Goal: Task Accomplishment & Management: Use online tool/utility

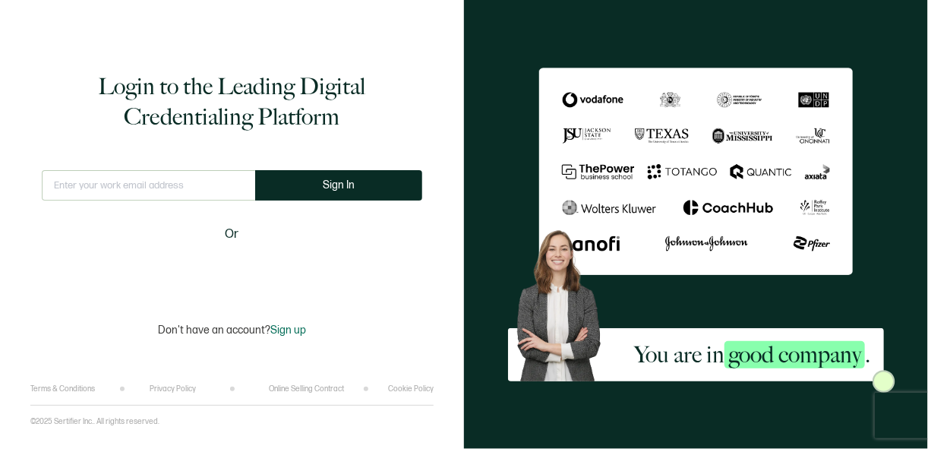
click at [184, 176] on input "text" at bounding box center [148, 185] width 213 height 30
type input "[PERSON_NAME][EMAIL_ADDRESS][PERSON_NAME][DOMAIN_NAME]"
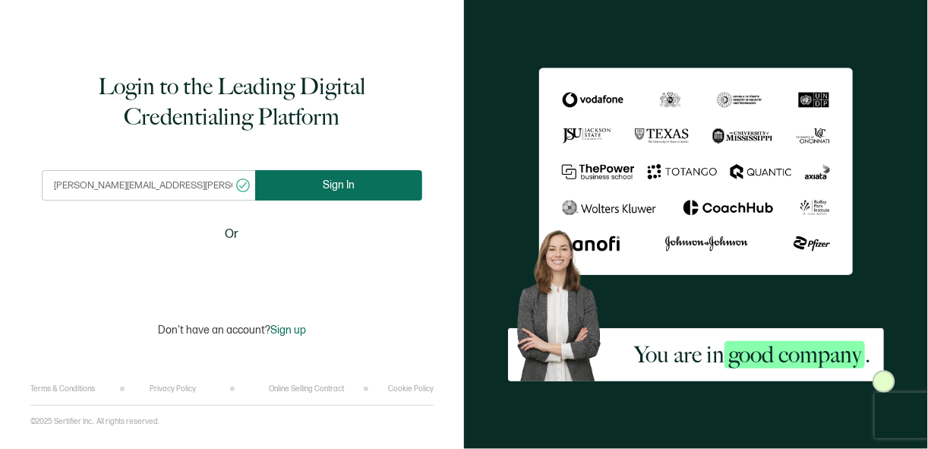
click at [367, 183] on button "Sign In" at bounding box center [338, 185] width 167 height 30
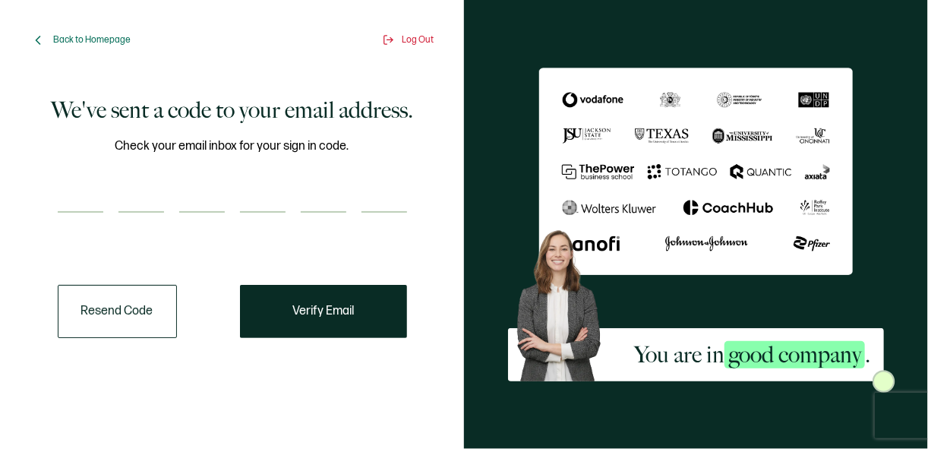
click at [70, 200] on input "number" at bounding box center [81, 197] width 46 height 30
click at [85, 203] on input "number" at bounding box center [81, 197] width 46 height 30
paste input "6"
type input "6"
type input "7"
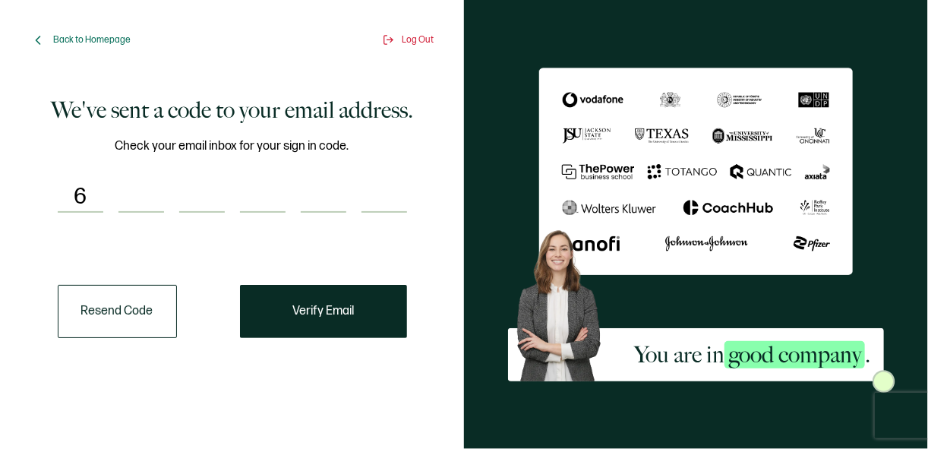
type input "1"
type input "9"
type input "5"
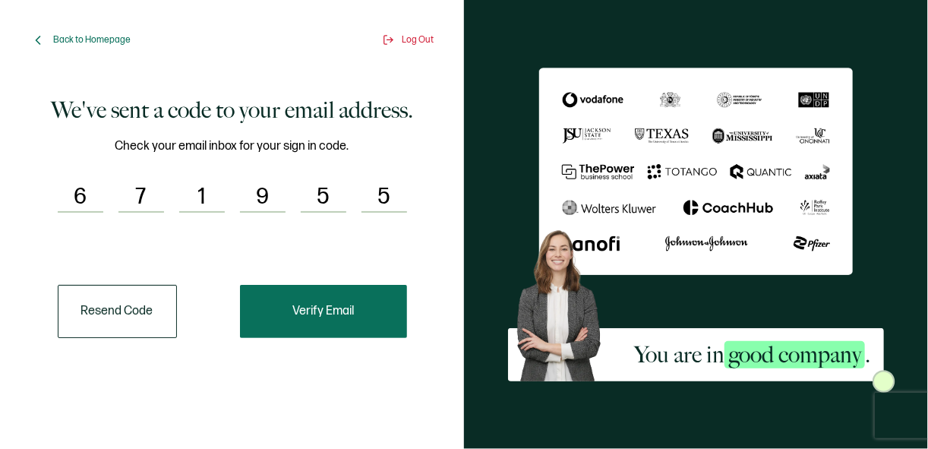
click at [337, 320] on button "Verify Email" at bounding box center [323, 311] width 167 height 53
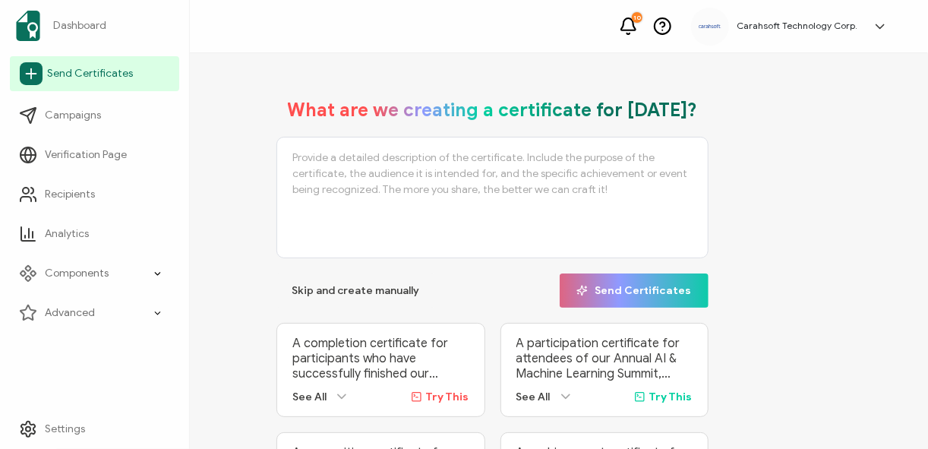
click at [47, 78] on span "Send Certificates" at bounding box center [90, 73] width 86 height 15
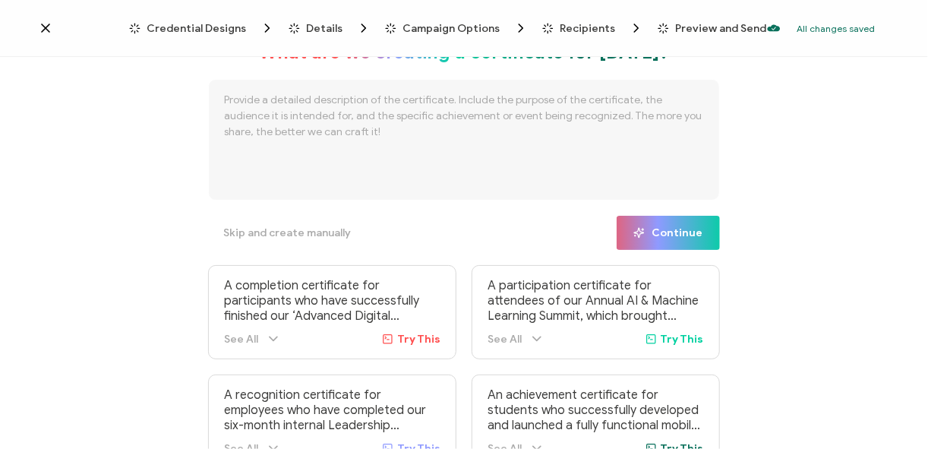
click at [224, 23] on span "Credential Designs" at bounding box center [196, 28] width 99 height 11
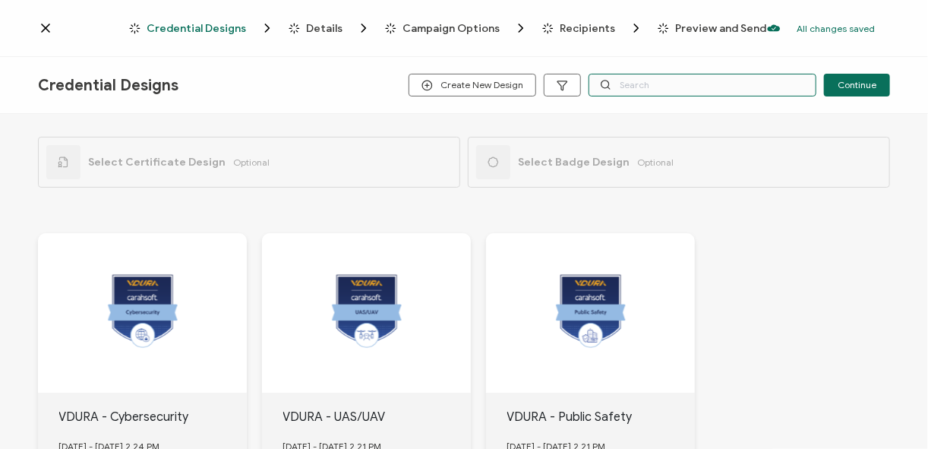
click at [698, 79] on input "text" at bounding box center [702, 85] width 228 height 23
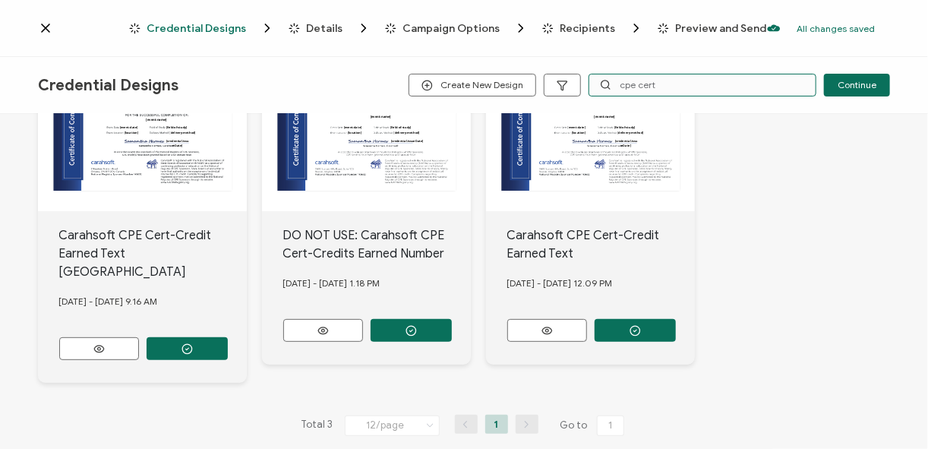
scroll to position [182, 0]
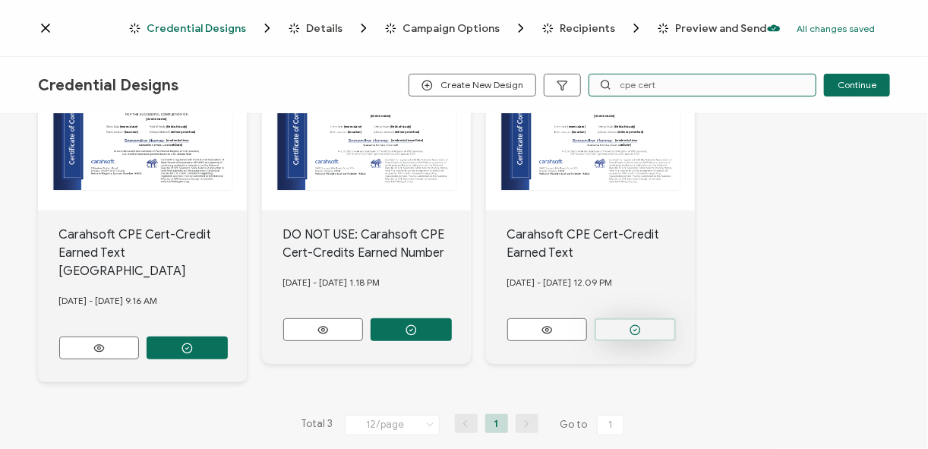
type input "cpe cert"
click at [634, 324] on icon "button" at bounding box center [634, 329] width 11 height 11
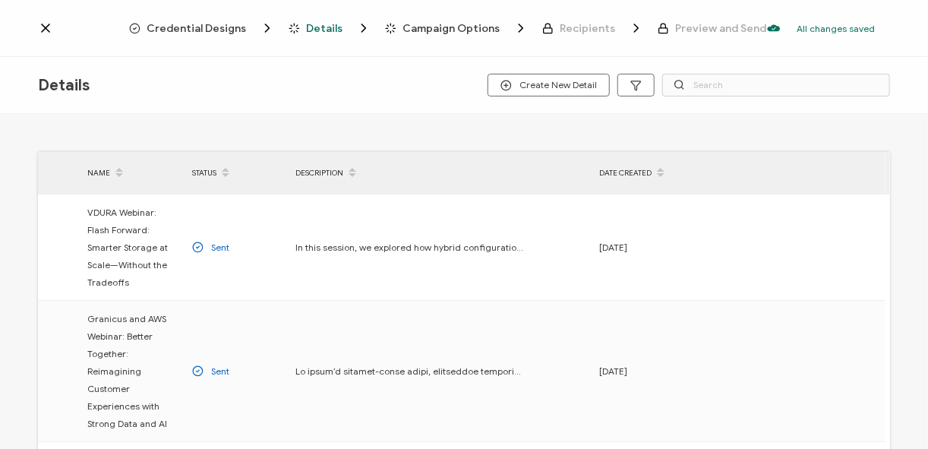
click at [220, 27] on span "Credential Designs" at bounding box center [196, 28] width 99 height 11
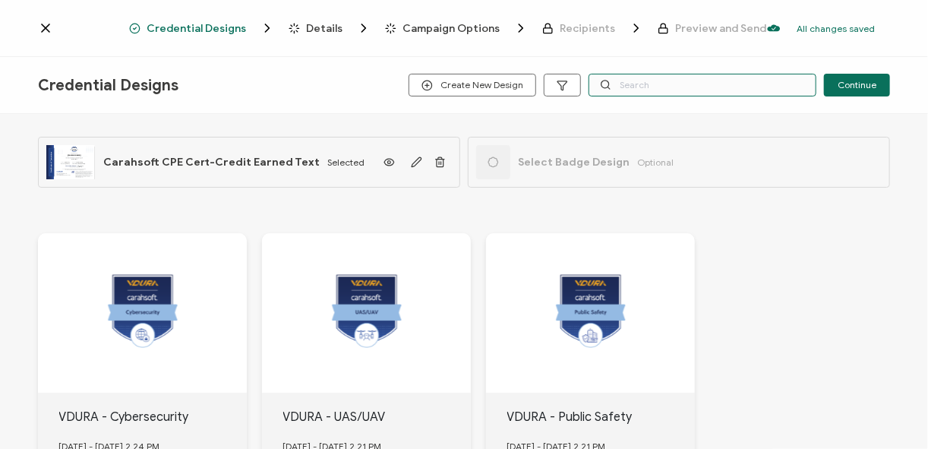
click at [618, 81] on input "text" at bounding box center [702, 85] width 228 height 23
type input "cyware"
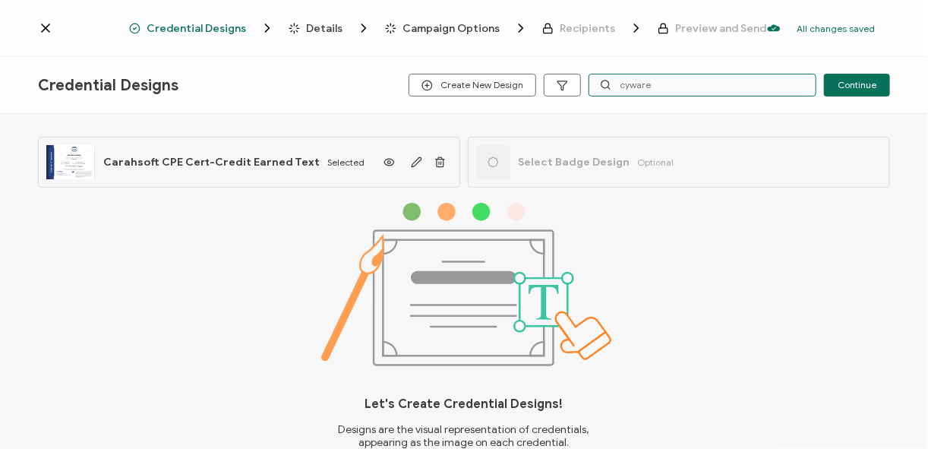
drag, startPoint x: 651, startPoint y: 80, endPoint x: 618, endPoint y: 83, distance: 33.5
click at [618, 83] on input "cyware" at bounding box center [702, 85] width 228 height 23
